Goal: Task Accomplishment & Management: Manage account settings

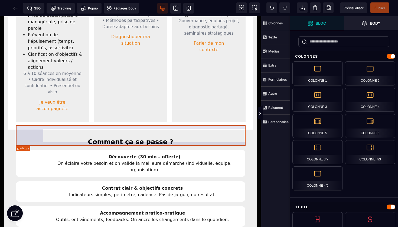
scroll to position [262, 0]
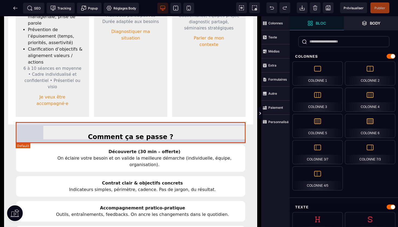
click at [198, 145] on div "Découverte (30 min – offerte) On éclaire votre besoin et on valide la meilleure…" at bounding box center [131, 159] width 230 height 28
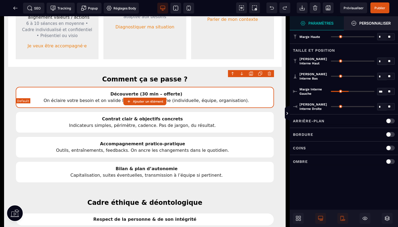
click at [71, 87] on div "Découverte (30 min – offerte) On éclaire votre besoin et on valide la meilleure…" at bounding box center [145, 97] width 258 height 21
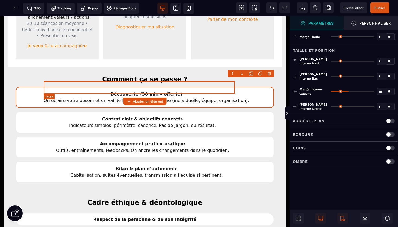
click at [207, 91] on div "Découverte (30 min – offerte) On éclaire votre besoin et on valide la meilleure…" at bounding box center [146, 97] width 205 height 13
select select "***"
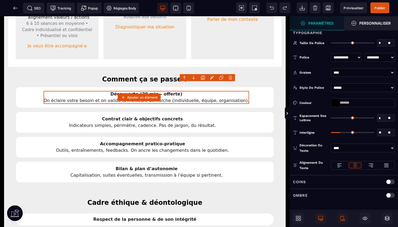
scroll to position [88, 0]
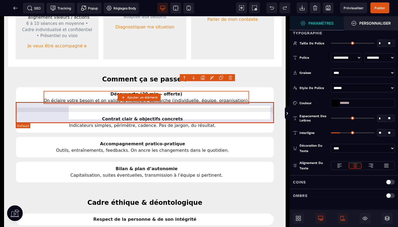
click at [202, 112] on div "Contrat clair & objectifs concrets Indicateurs simples, périmètre, cadence. Pas…" at bounding box center [145, 122] width 258 height 21
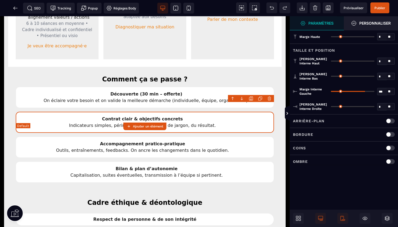
type input "*"
click at [15, 7] on icon at bounding box center [15, 7] width 5 height 5
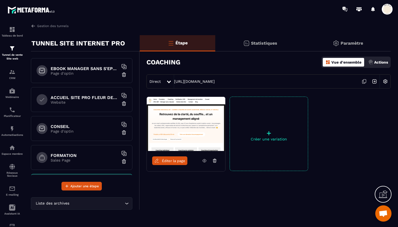
click at [389, 6] on span at bounding box center [387, 9] width 11 height 11
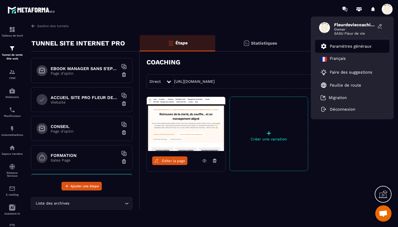
click at [346, 46] on p "Paramètres généraux" at bounding box center [351, 46] width 42 height 5
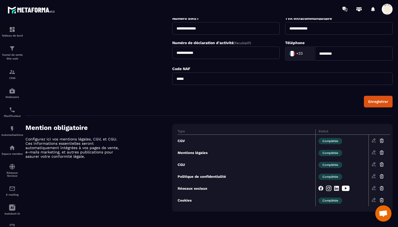
scroll to position [172, 0]
click at [373, 140] on icon at bounding box center [373, 140] width 5 height 5
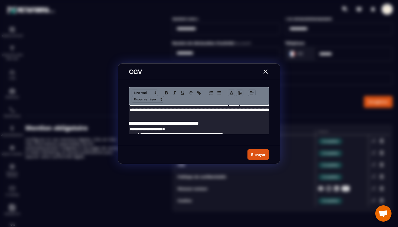
scroll to position [148, 13]
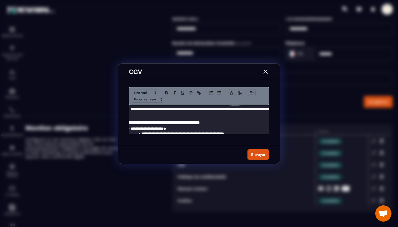
click at [267, 71] on img "Modal window" at bounding box center [265, 71] width 7 height 7
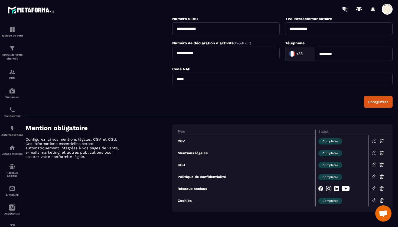
click at [13, 8] on img at bounding box center [32, 10] width 49 height 10
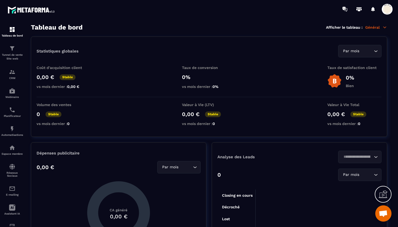
click at [389, 8] on span at bounding box center [387, 9] width 11 height 11
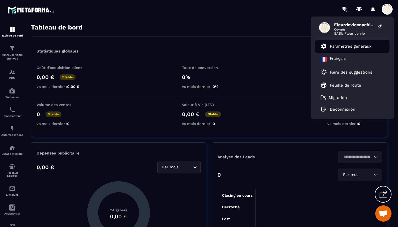
click at [348, 45] on p "Paramètres généraux" at bounding box center [351, 46] width 42 height 5
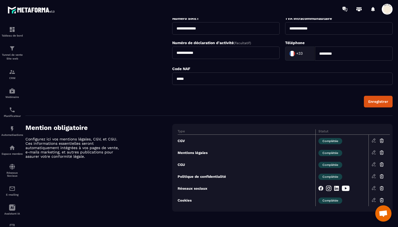
scroll to position [172, 0]
click at [374, 139] on icon at bounding box center [373, 140] width 5 height 5
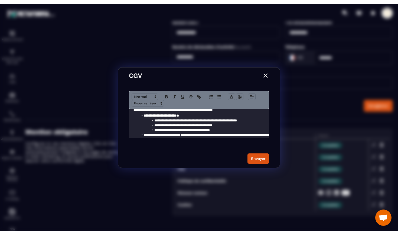
scroll to position [168, 0]
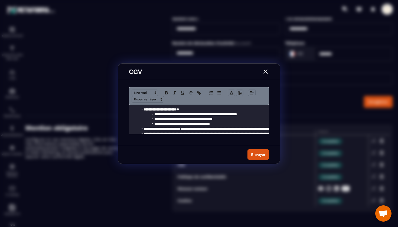
click at [266, 71] on img "Modal window" at bounding box center [265, 71] width 7 height 7
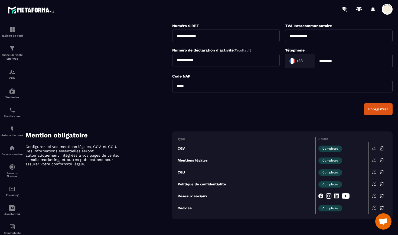
scroll to position [164, 0]
